Goal: Register for event/course

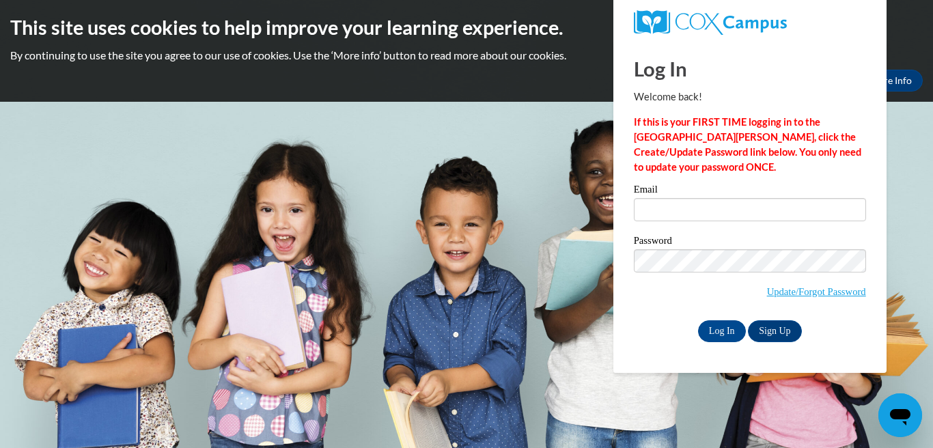
type input "asmith2185@ivytech.edu"
click at [719, 325] on input "Log In" at bounding box center [722, 332] width 48 height 22
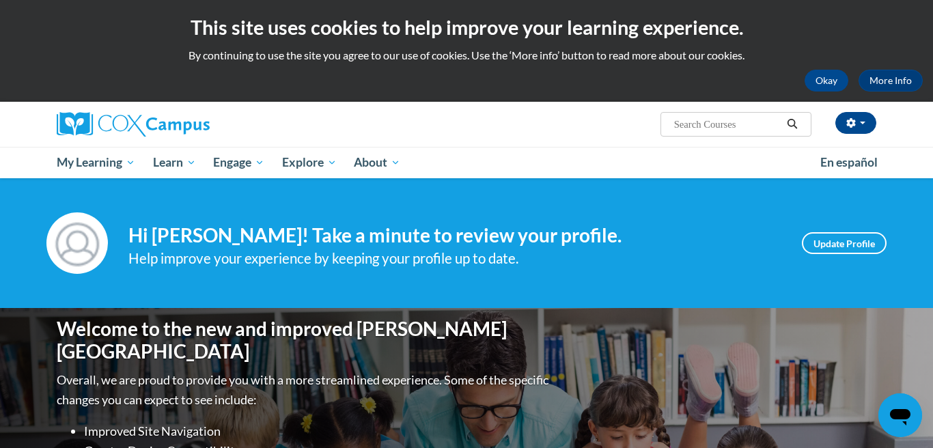
click at [718, 125] on input "Search..." at bounding box center [727, 124] width 109 height 16
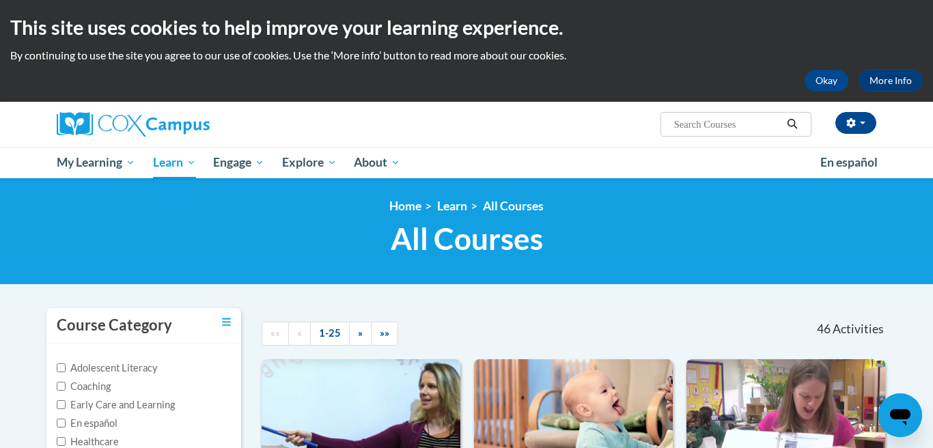
click at [700, 127] on input "Search..." at bounding box center [727, 124] width 109 height 16
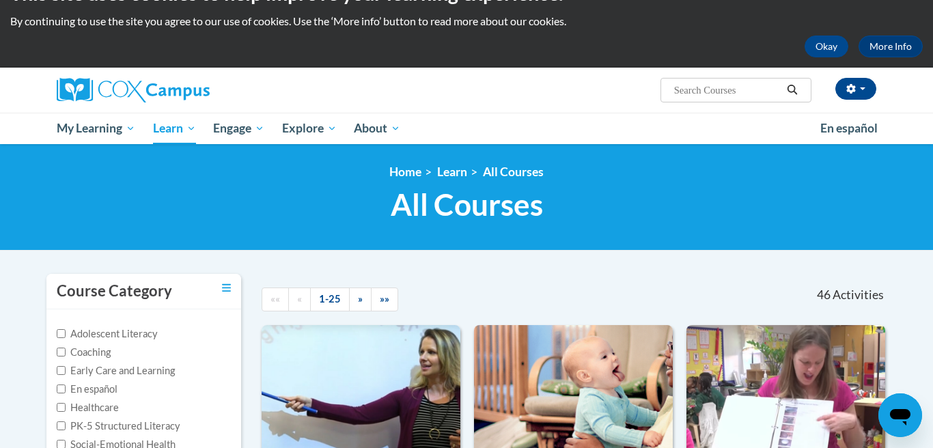
scroll to position [38, 0]
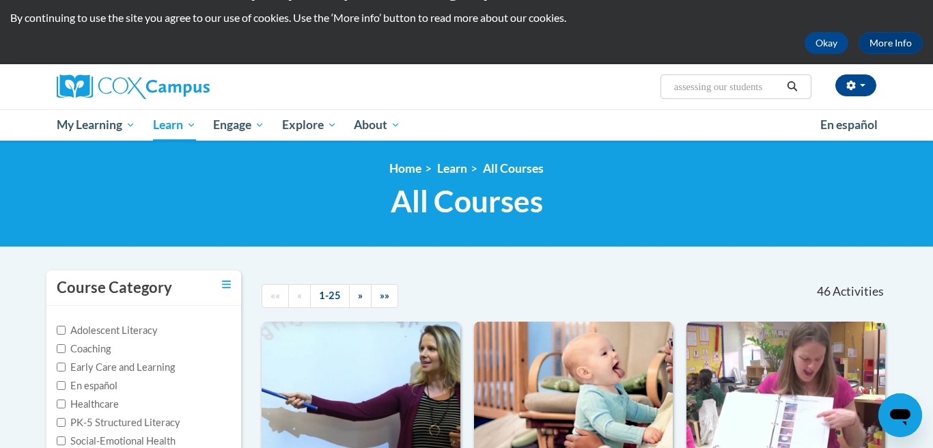
type input "assessing our students"
click at [796, 90] on icon "Search" at bounding box center [793, 86] width 10 height 10
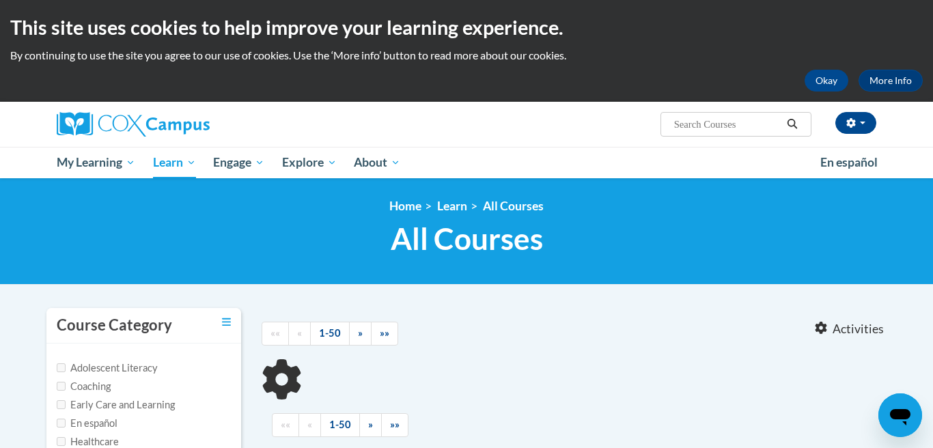
type input "assessing our students"
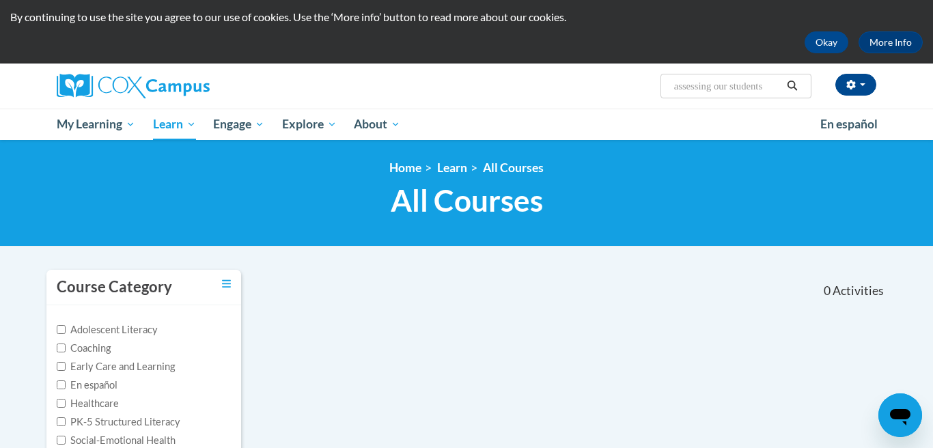
scroll to position [34, 0]
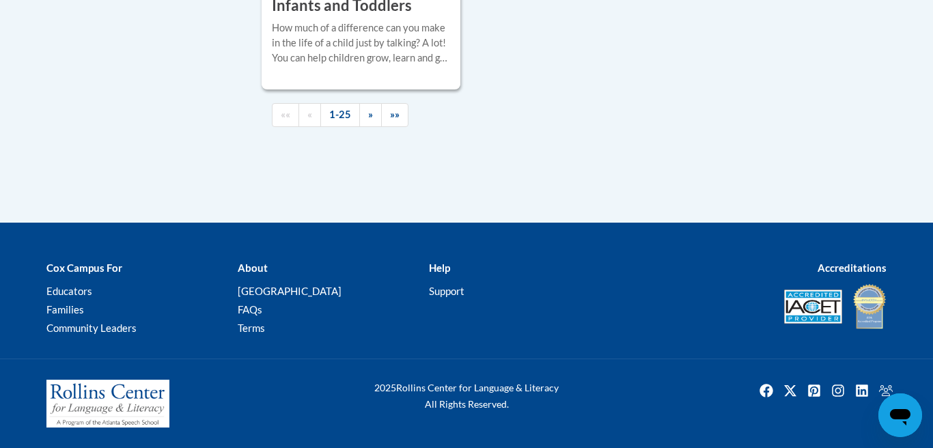
scroll to position [3526, 0]
click at [368, 115] on span "»" at bounding box center [370, 115] width 5 height 12
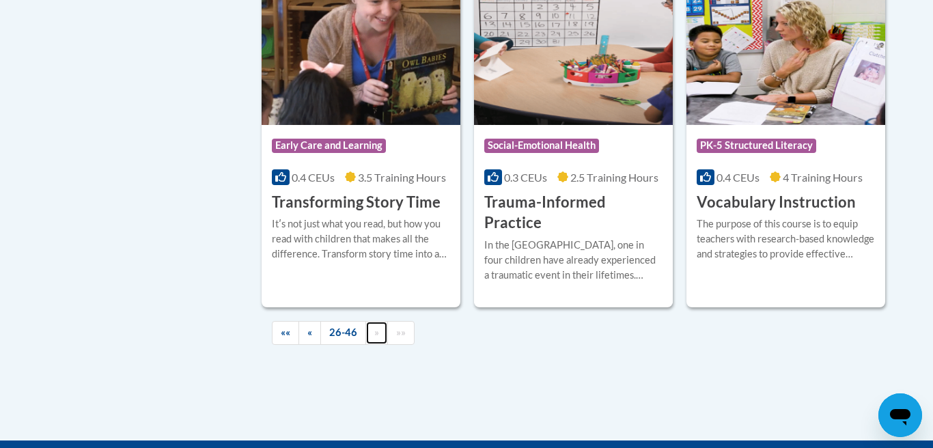
scroll to position [2585, 0]
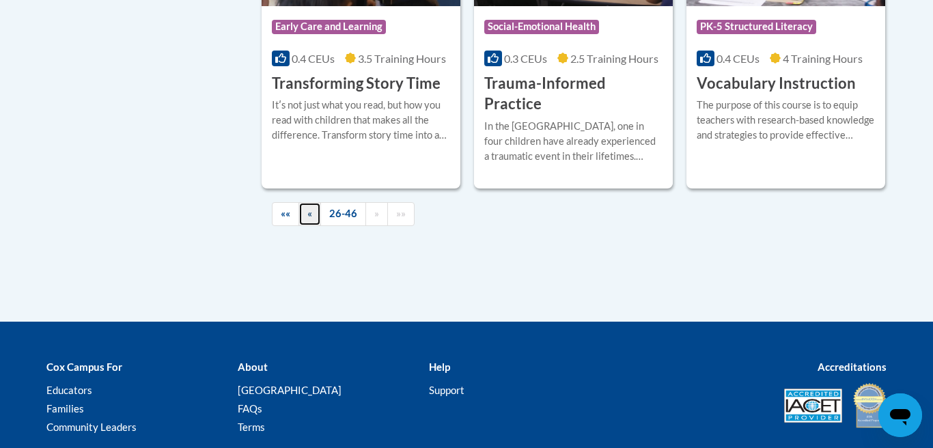
click at [310, 208] on span "«" at bounding box center [310, 214] width 5 height 12
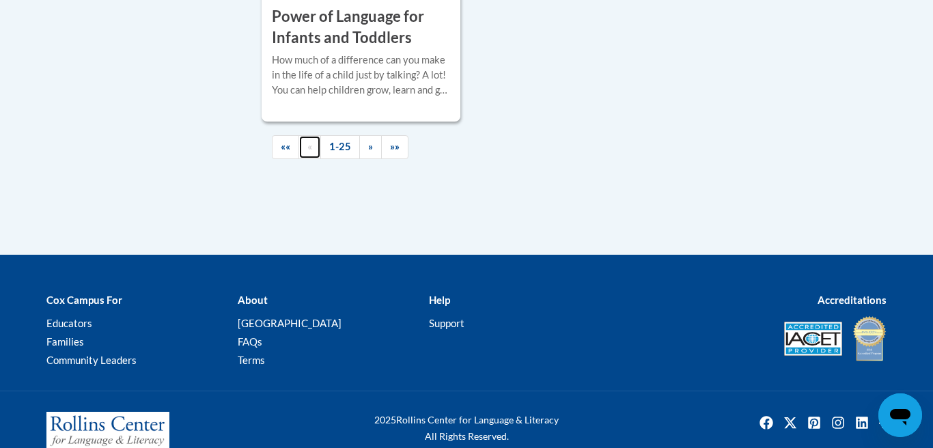
scroll to position [3442, 0]
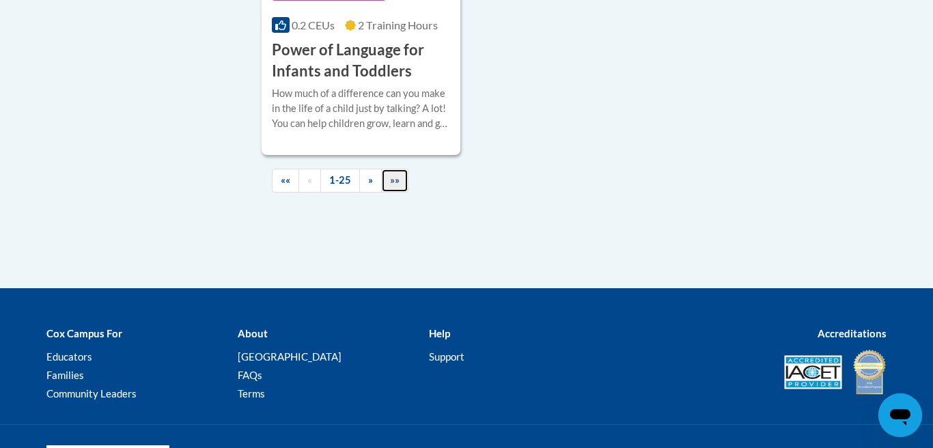
click at [395, 193] on link "»»" at bounding box center [394, 181] width 27 height 24
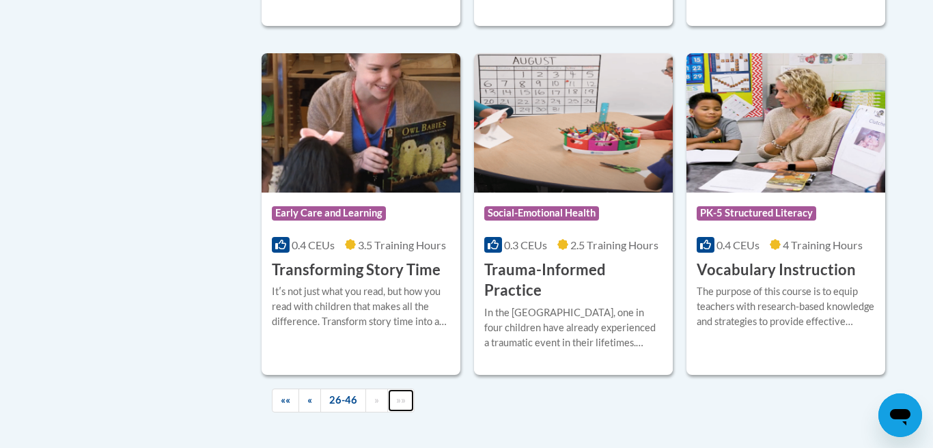
scroll to position [2456, 0]
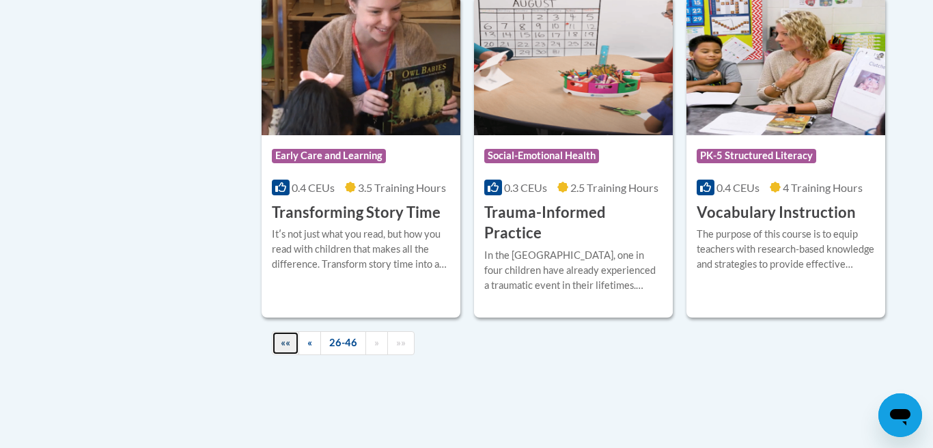
click at [286, 337] on span "««" at bounding box center [286, 343] width 10 height 12
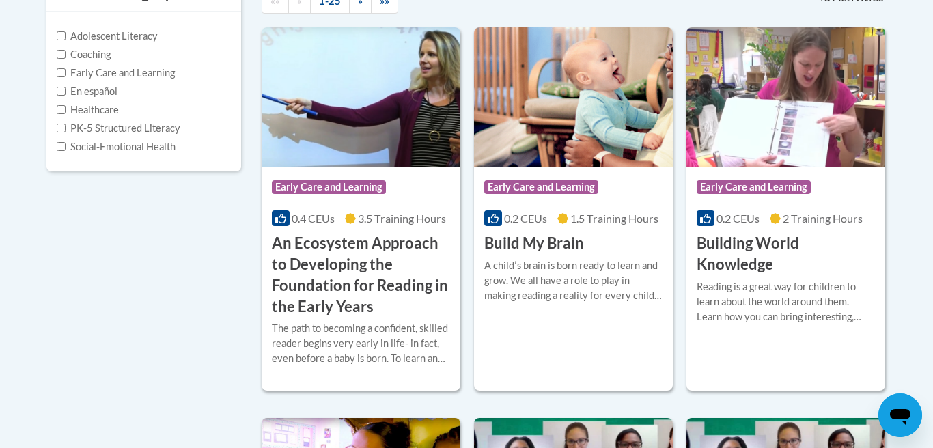
scroll to position [0, 0]
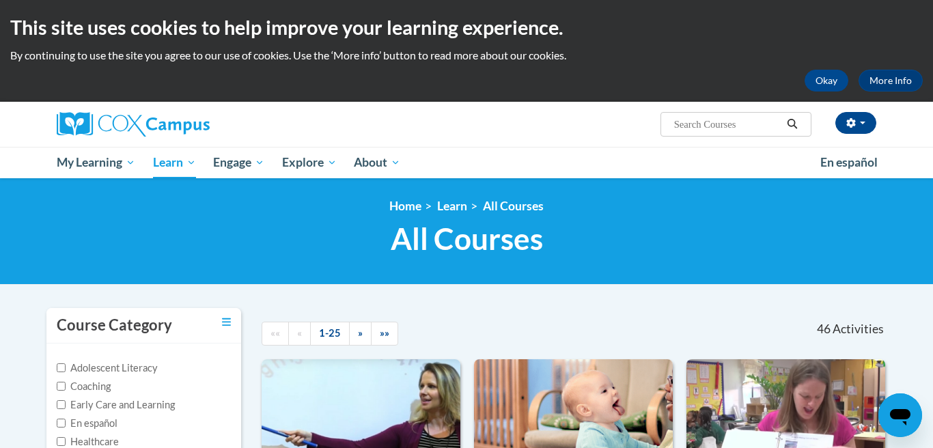
click at [756, 132] on input "Search..." at bounding box center [727, 124] width 109 height 16
paste input "Assessing Our Students (K-3)"
type input "Assessing Our Students (K-3)"
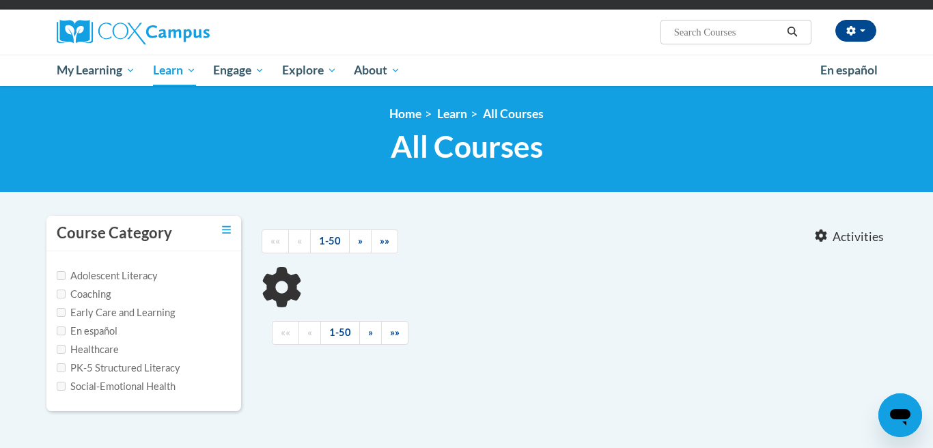
type input "Assessing Our Students (K-3)"
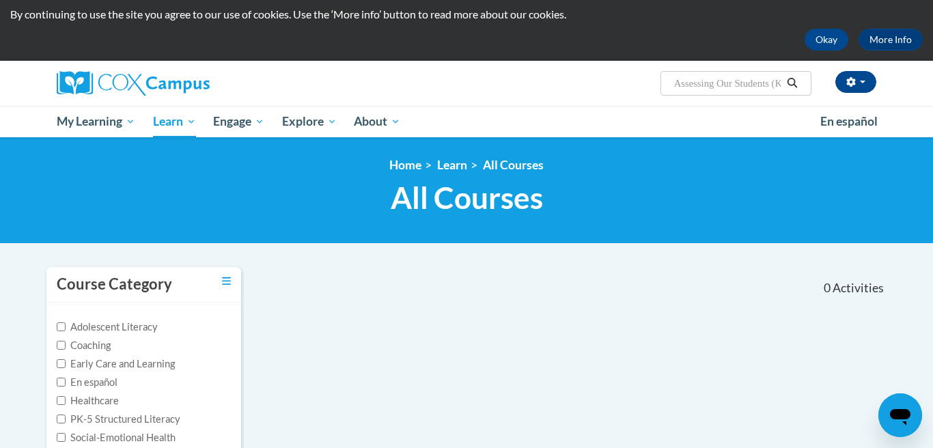
scroll to position [10, 0]
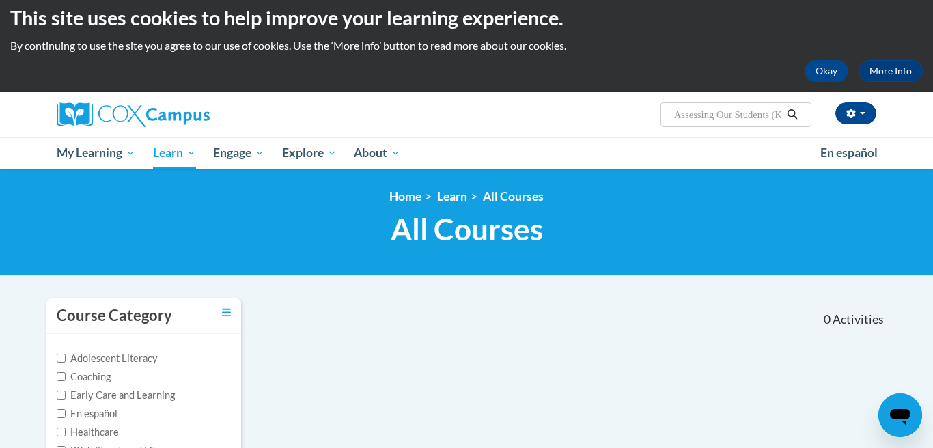
click at [773, 112] on input "Assessing Our Students (K-3)" at bounding box center [727, 115] width 109 height 16
drag, startPoint x: 783, startPoint y: 118, endPoint x: 728, endPoint y: 111, distance: 55.7
click at [728, 111] on span "Search Search... Assessing Our Students (K-3)" at bounding box center [736, 115] width 151 height 25
click at [769, 115] on input "Assessing Our Students (K-3)" at bounding box center [727, 115] width 109 height 16
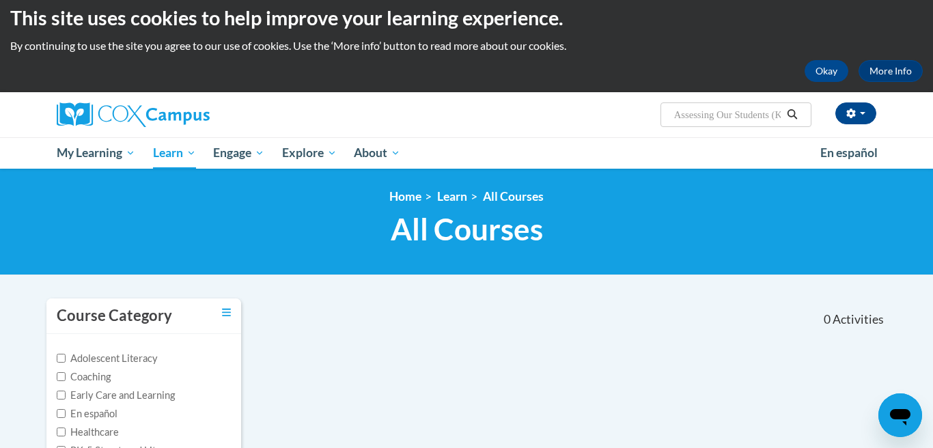
click at [769, 115] on input "Assessing Our Students (K-3)" at bounding box center [727, 115] width 109 height 16
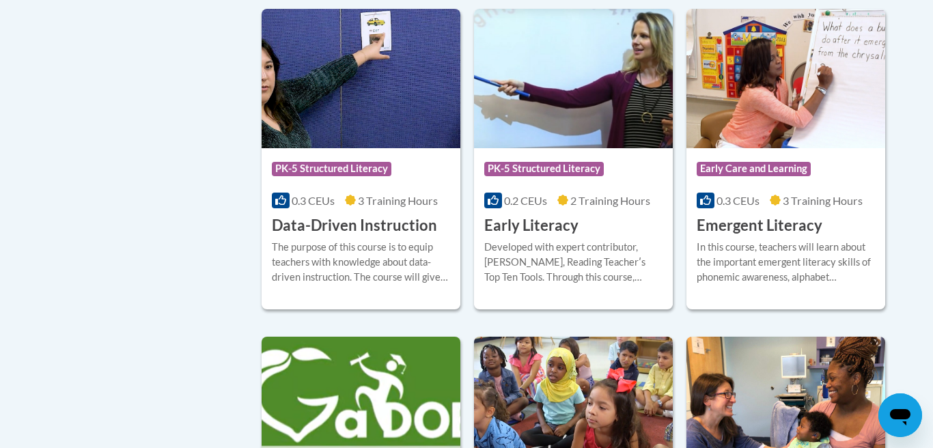
scroll to position [1455, 0]
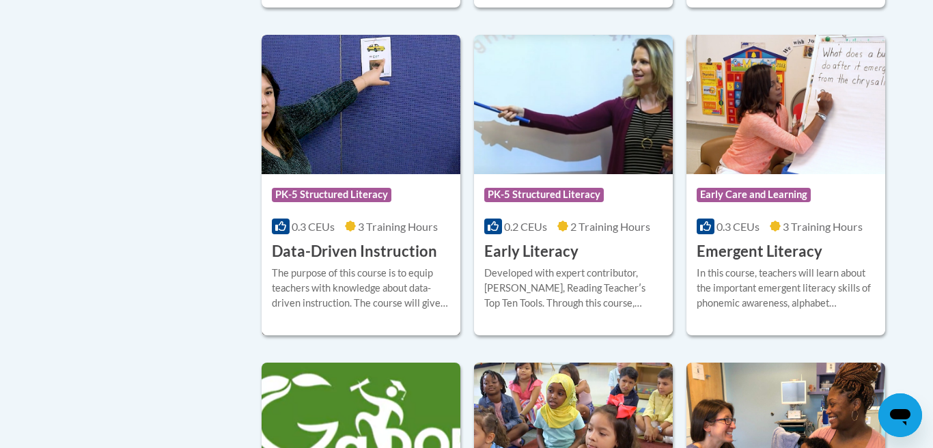
click at [374, 130] on img at bounding box center [361, 104] width 199 height 139
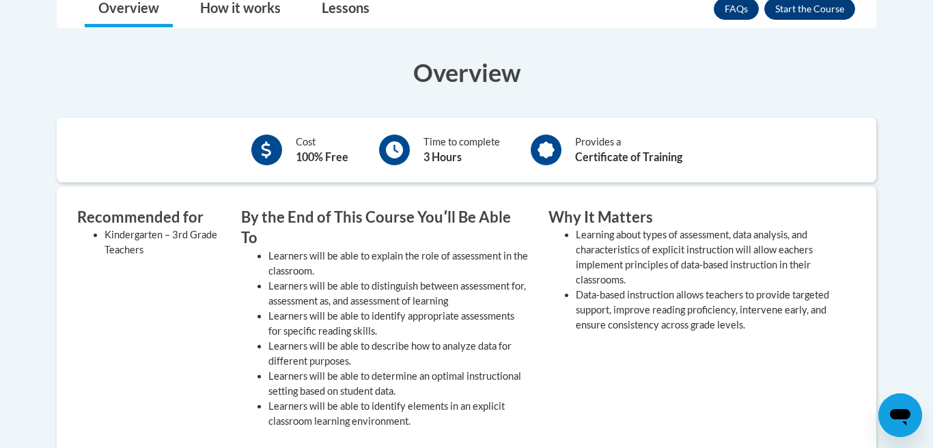
scroll to position [344, 0]
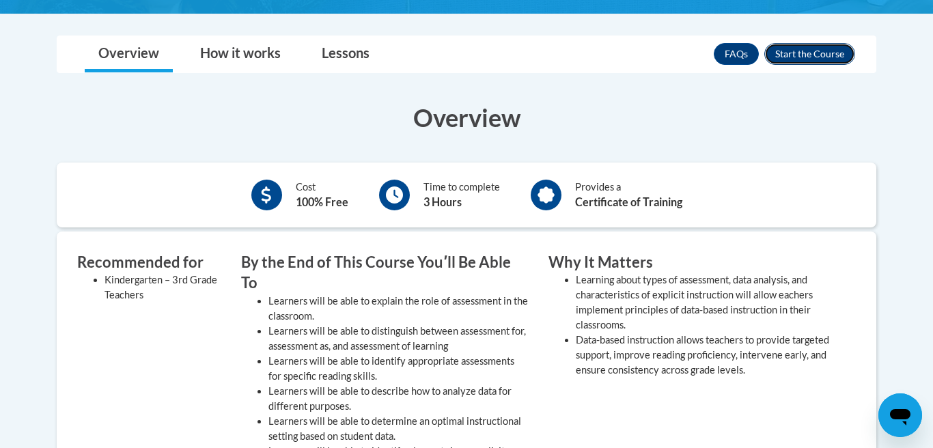
click at [812, 53] on button "Enroll" at bounding box center [810, 54] width 91 height 22
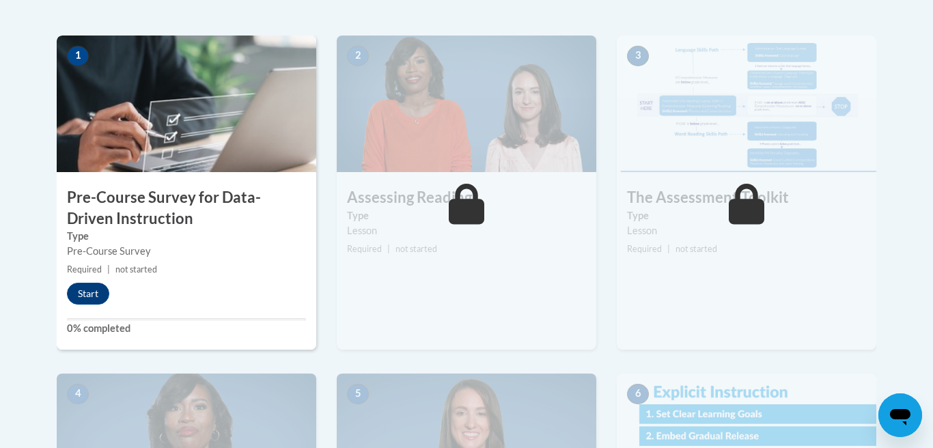
scroll to position [430, 0]
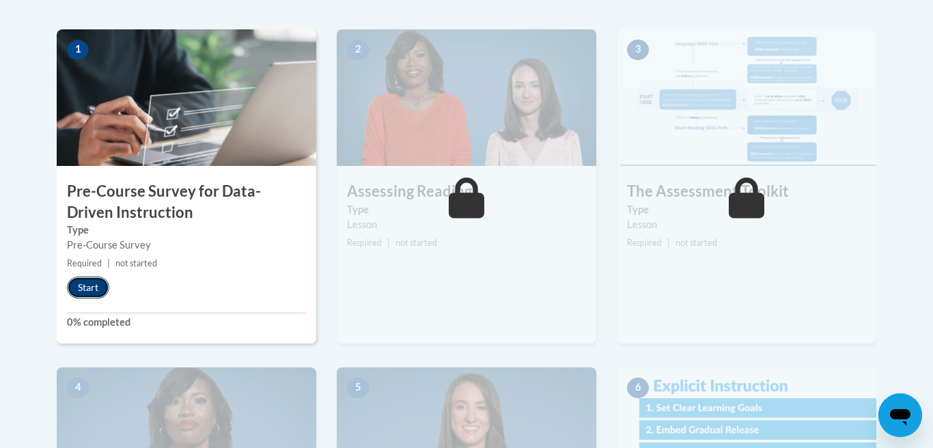
click at [93, 289] on button "Start" at bounding box center [88, 288] width 42 height 22
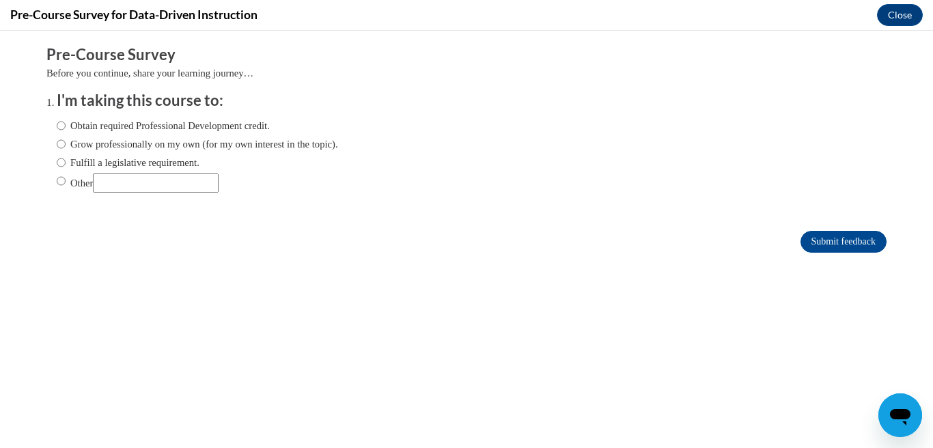
scroll to position [0, 0]
click at [60, 145] on input "Grow professionally on my own (for my own interest in the topic)." at bounding box center [61, 144] width 9 height 15
radio input "true"
click at [113, 128] on label "Obtain required Professional Development credit." at bounding box center [163, 125] width 213 height 15
click at [66, 128] on input "Obtain required Professional Development credit." at bounding box center [61, 125] width 9 height 15
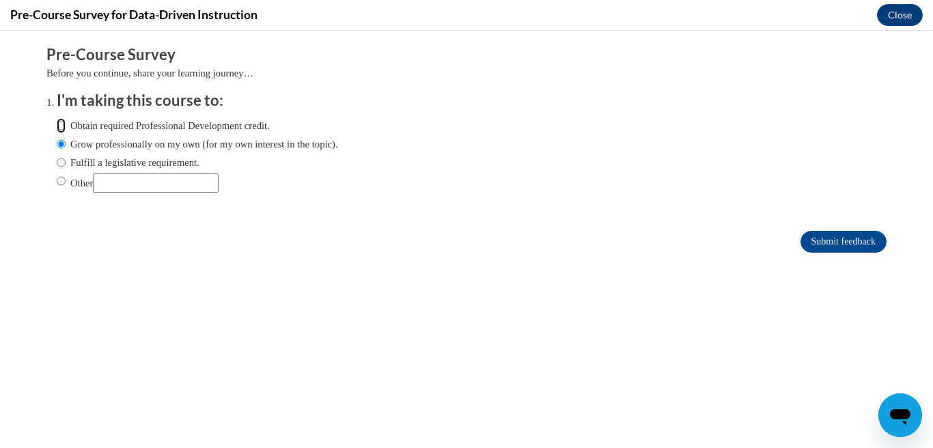
radio input "true"
click at [817, 247] on input "Submit feedback" at bounding box center [844, 242] width 86 height 22
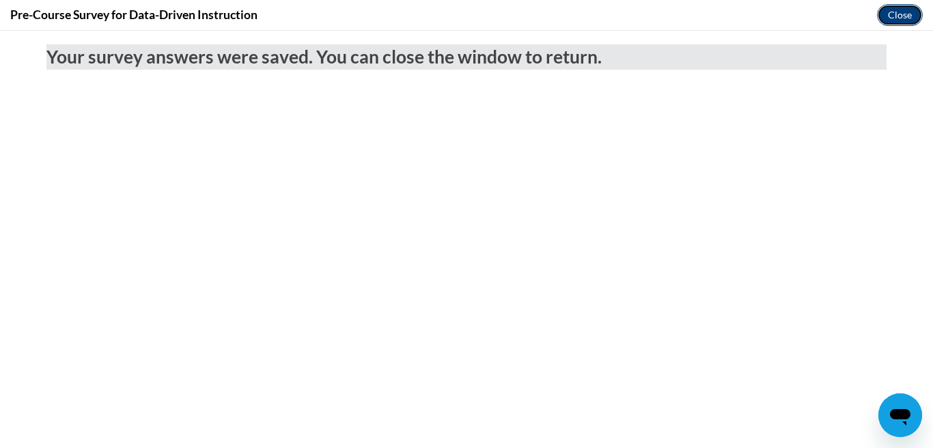
click at [898, 19] on button "Close" at bounding box center [900, 15] width 46 height 22
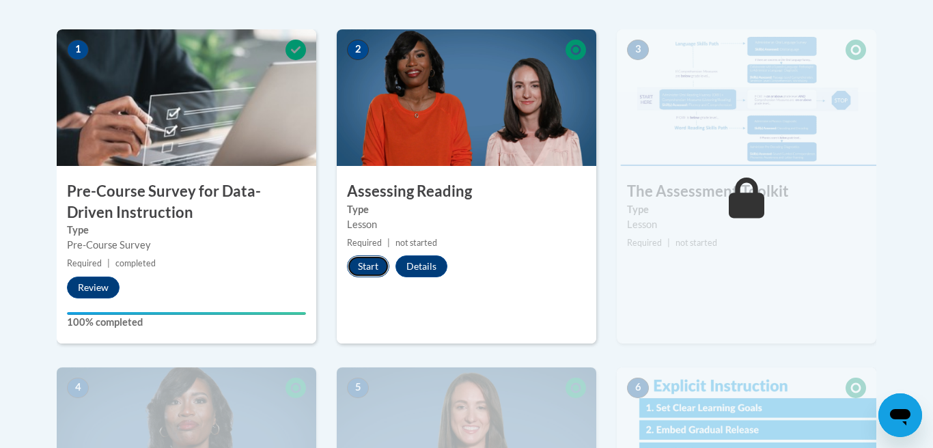
click at [375, 266] on button "Start" at bounding box center [368, 267] width 42 height 22
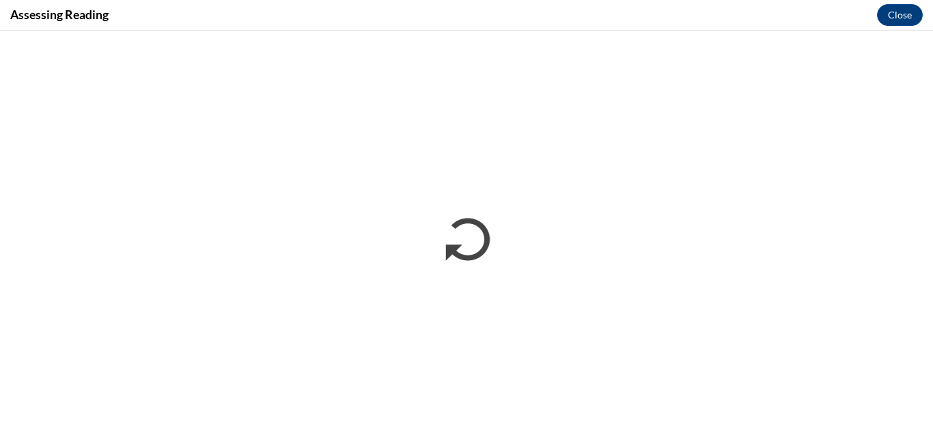
click at [571, 14] on div "Assessing Reading Close" at bounding box center [466, 15] width 933 height 31
